Goal: Navigation & Orientation: Find specific page/section

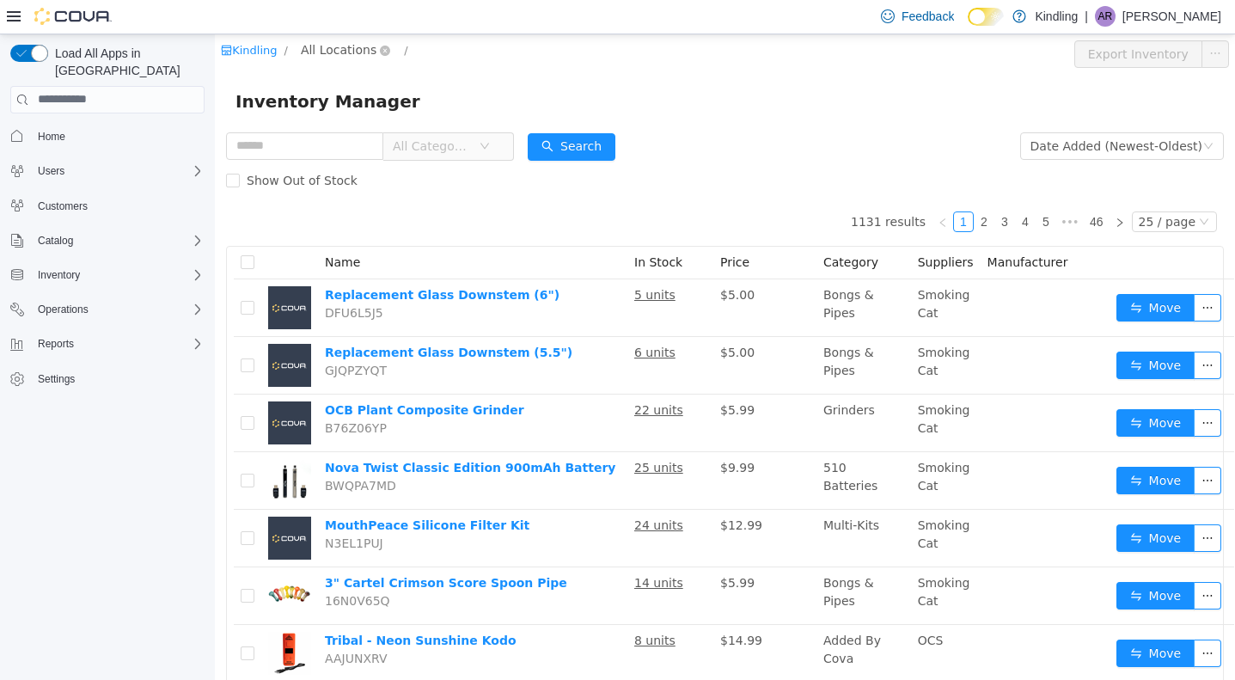
click at [358, 52] on span "All Locations" at bounding box center [339, 49] width 76 height 19
